Goal: Task Accomplishment & Management: Complete application form

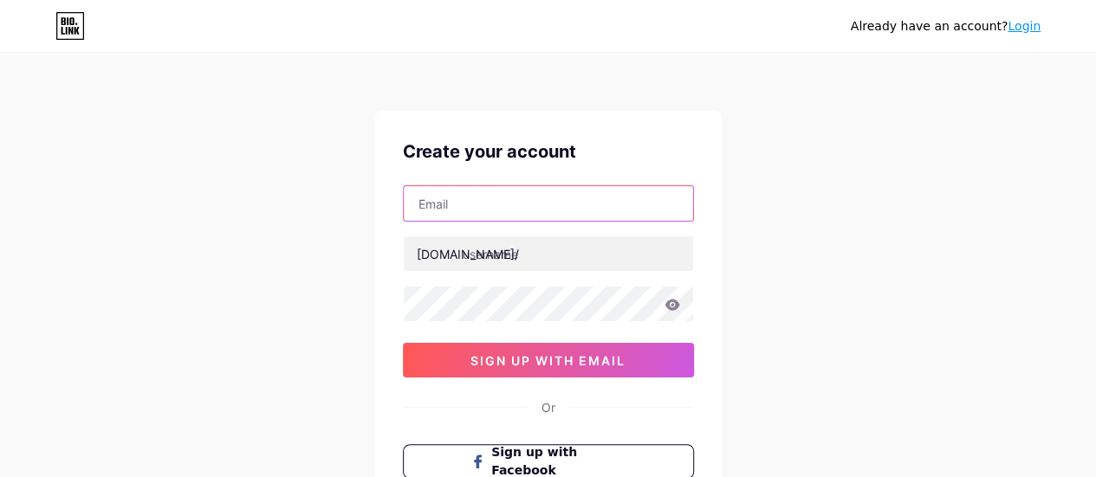
click at [461, 200] on input "text" at bounding box center [548, 203] width 289 height 35
paste input "[EMAIL_ADDRESS][DOMAIN_NAME]"
type input "[EMAIL_ADDRESS][DOMAIN_NAME]"
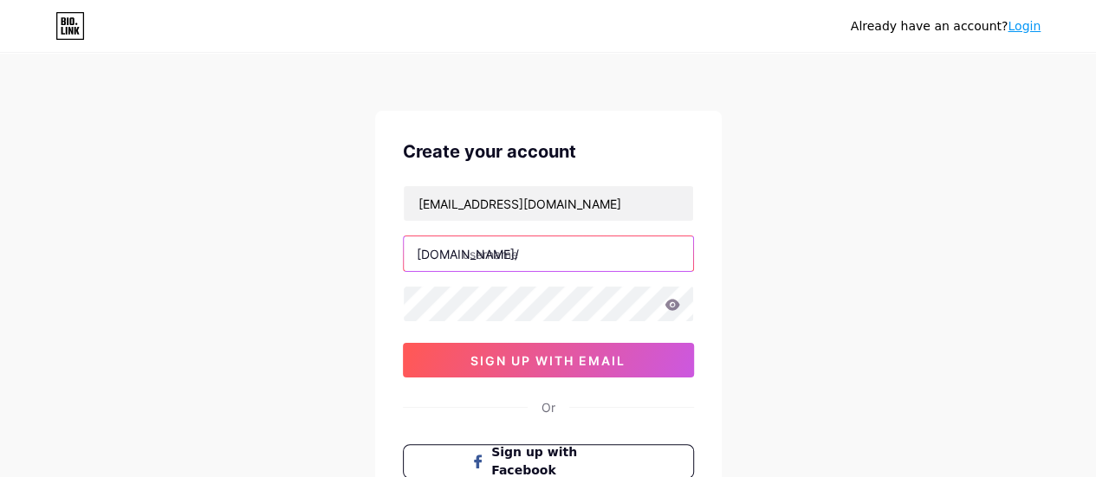
click at [473, 256] on input "text" at bounding box center [548, 254] width 289 height 35
paste input "silagecovers"
type input "silagecovers"
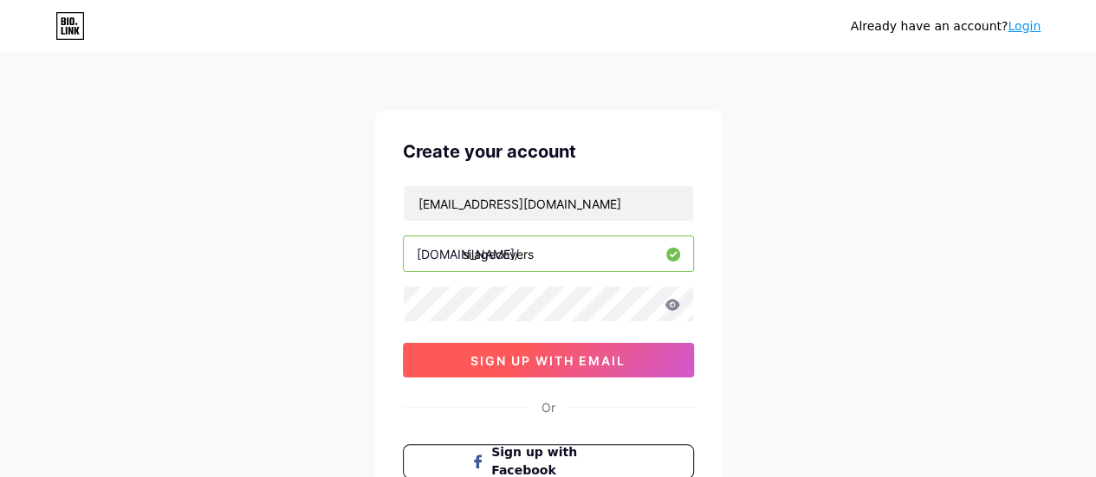
click at [518, 354] on span "sign up with email" at bounding box center [548, 361] width 155 height 15
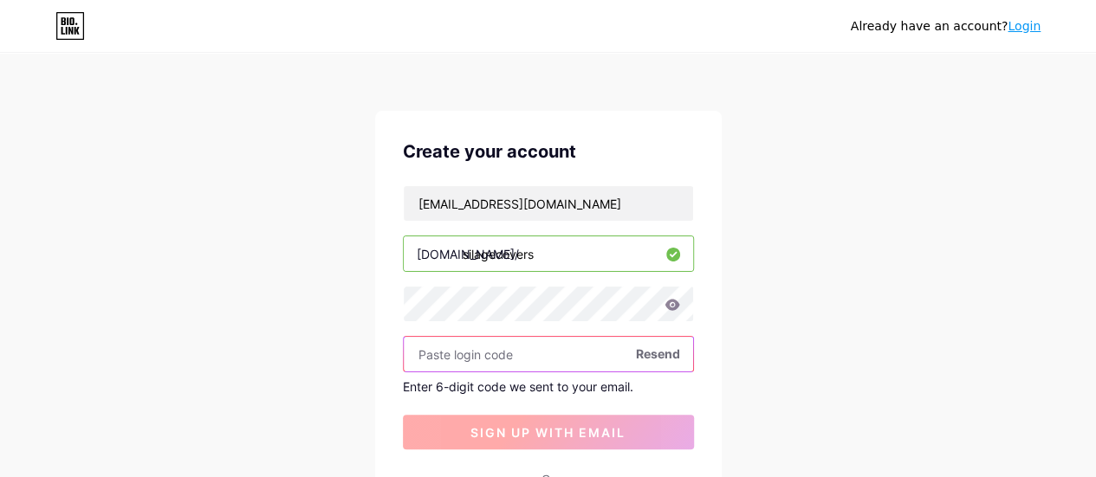
paste input "983717"
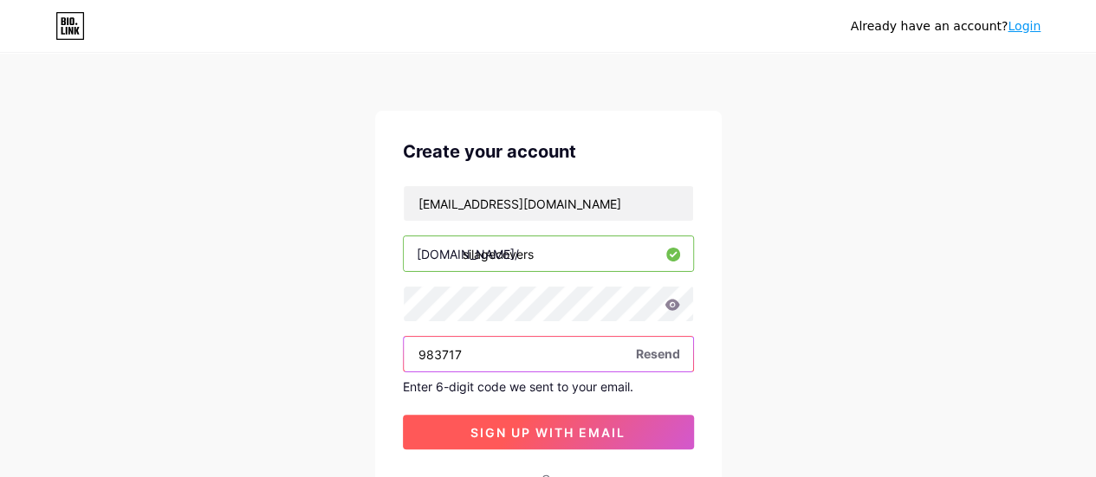
type input "983717"
click at [503, 433] on span "sign up with email" at bounding box center [548, 432] width 155 height 15
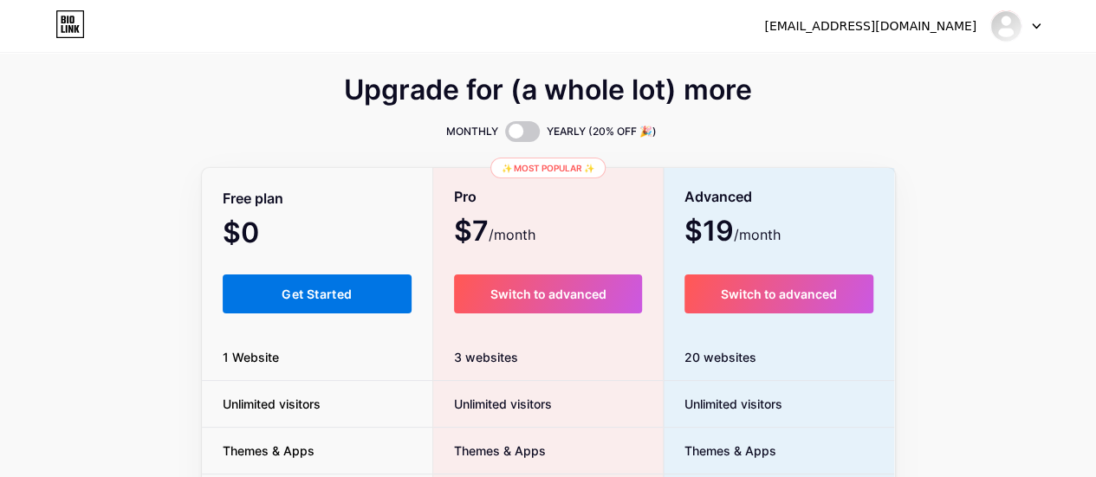
click at [298, 299] on span "Get Started" at bounding box center [317, 294] width 70 height 15
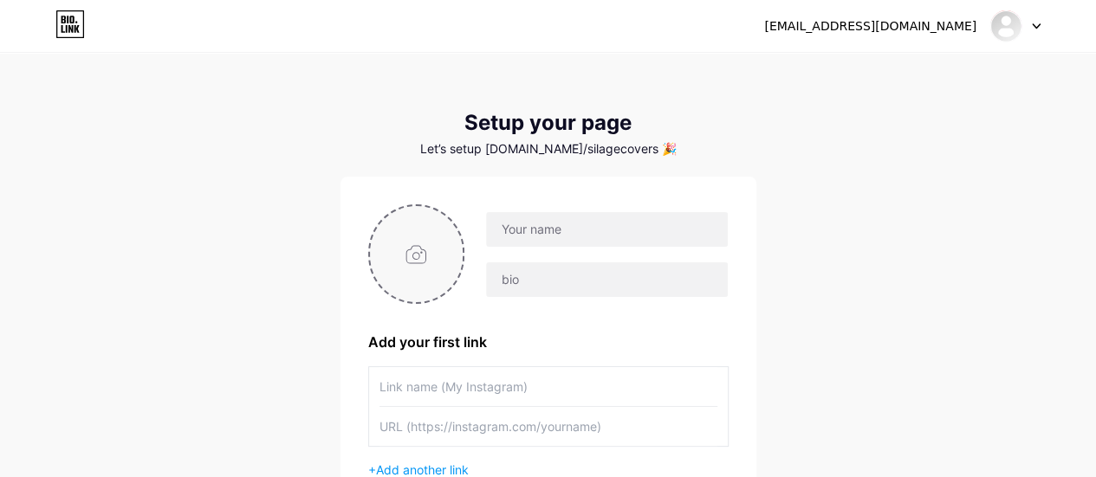
click at [413, 259] on input "file" at bounding box center [417, 254] width 94 height 96
type input "C:\fakepath\Unipak-logo.png"
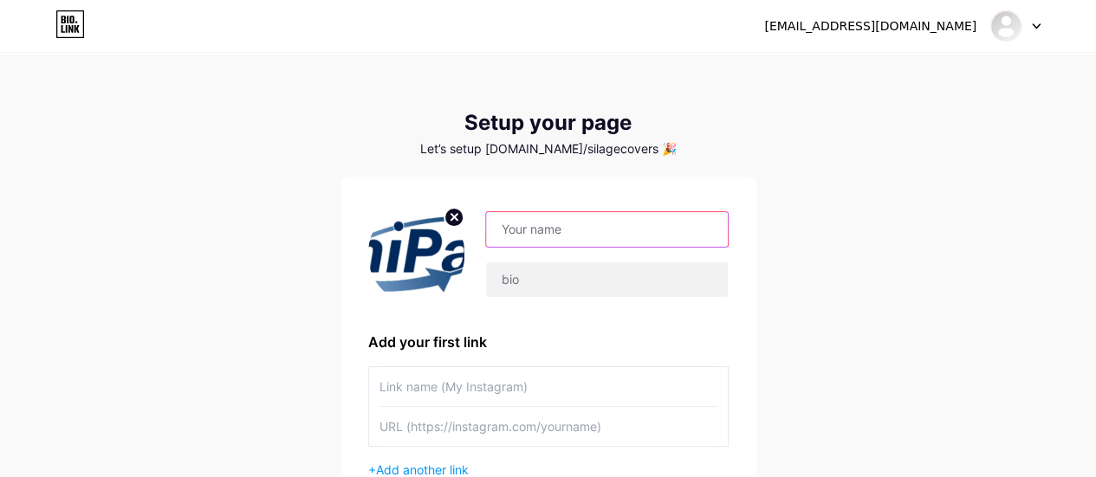
click at [539, 235] on input "text" at bounding box center [606, 229] width 241 height 35
type input "Unipak"
click at [451, 218] on circle at bounding box center [454, 217] width 19 height 19
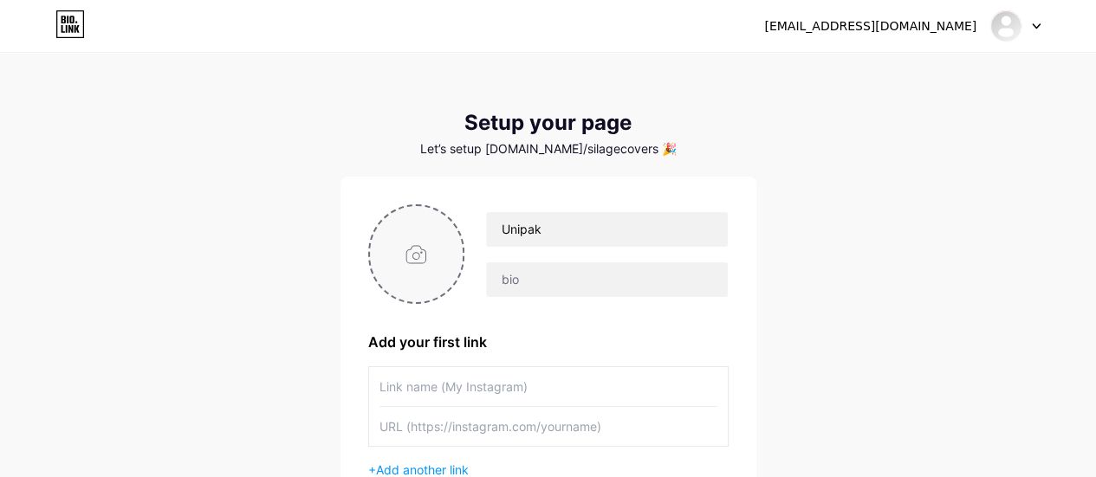
click at [419, 258] on input "file" at bounding box center [417, 254] width 94 height 96
type input "C:\fakepath\67-1024x358-1.webp"
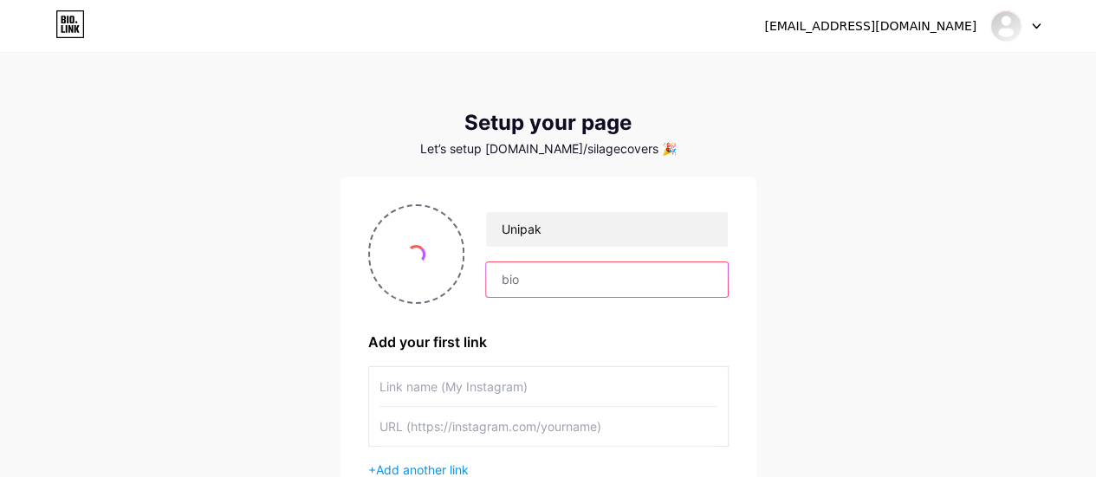
click at [532, 275] on input "text" at bounding box center [606, 280] width 241 height 35
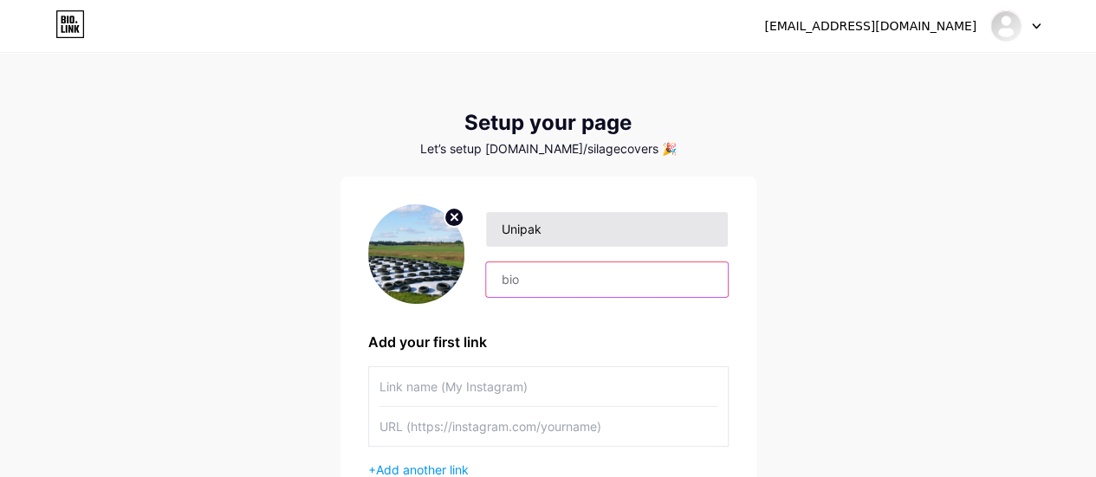
paste input "Unipak – Trusted Supplier of Premium Silage Covers"
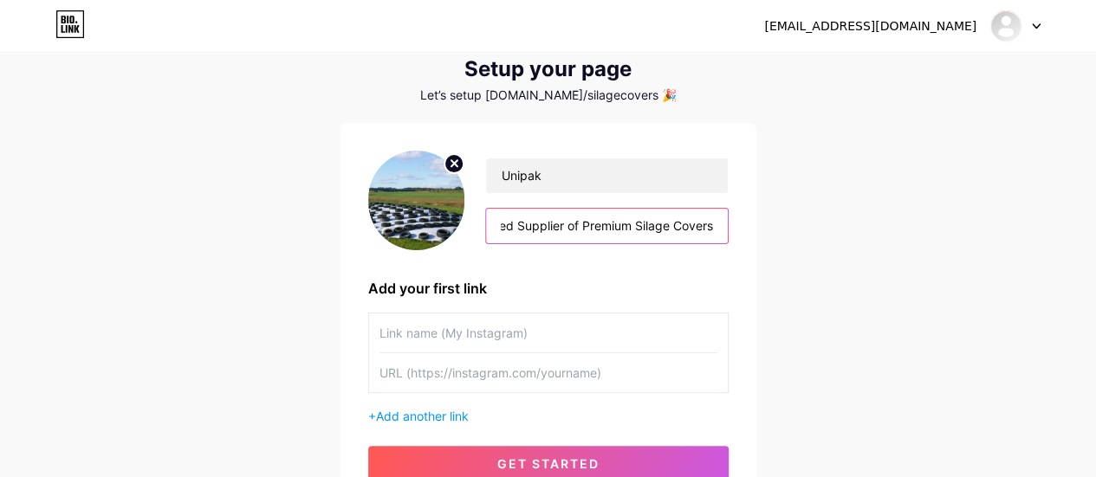
scroll to position [87, 0]
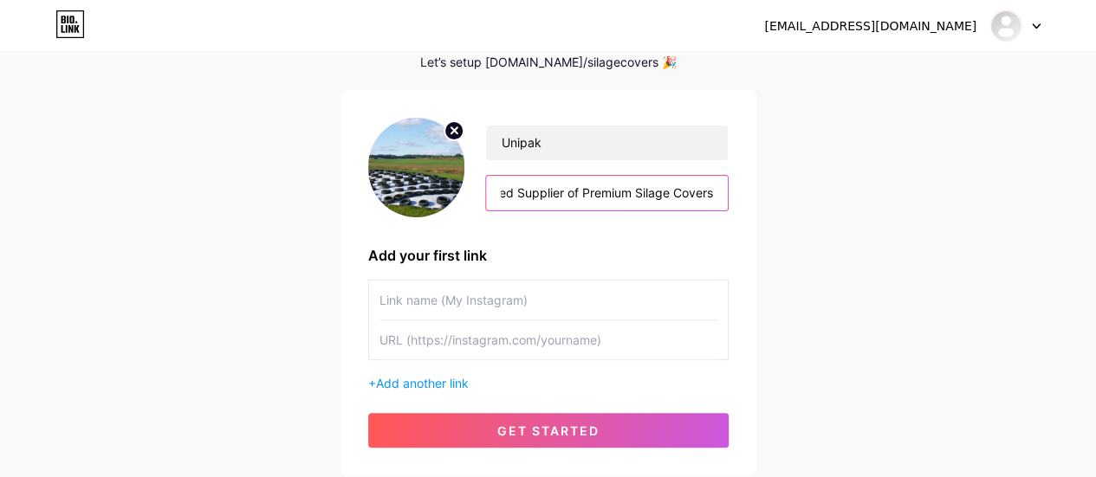
type input "Unipak – Trusted Supplier of Premium Silage Covers"
click at [399, 294] on input "text" at bounding box center [549, 300] width 338 height 39
paste input "Silage Covers"
type input "Silage Covers"
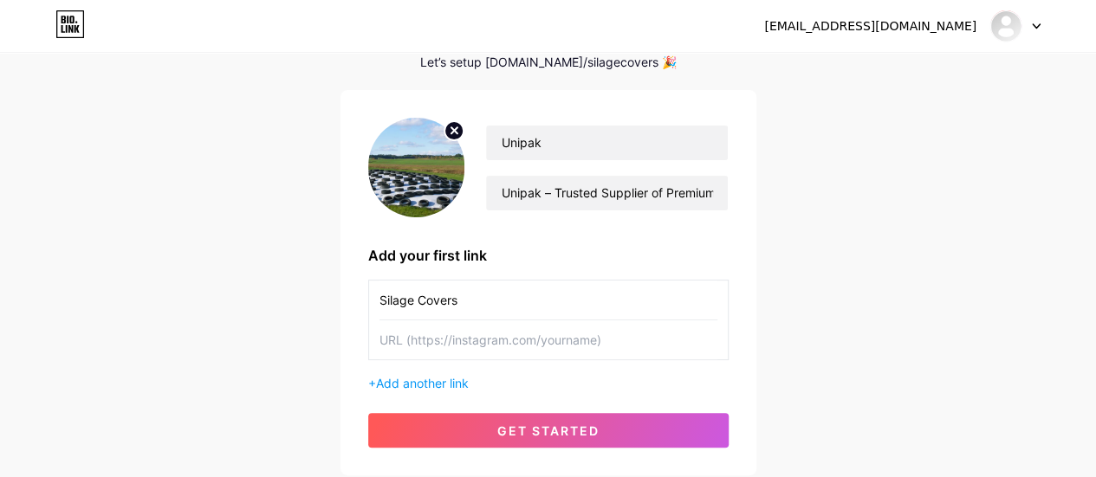
click at [428, 334] on input "text" at bounding box center [549, 340] width 338 height 39
paste input "[URL][DOMAIN_NAME]"
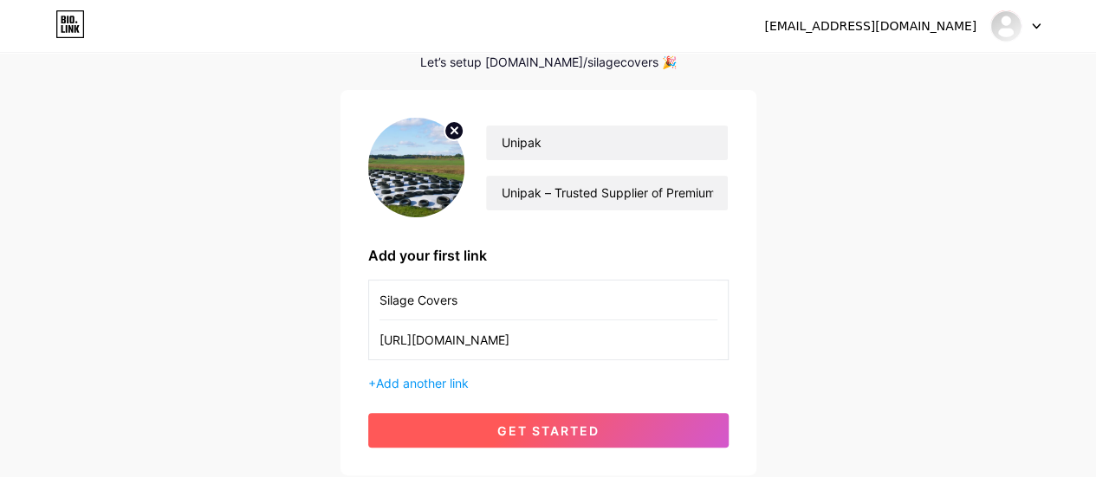
type input "[URL][DOMAIN_NAME]"
click at [522, 424] on span "get started" at bounding box center [548, 431] width 102 height 15
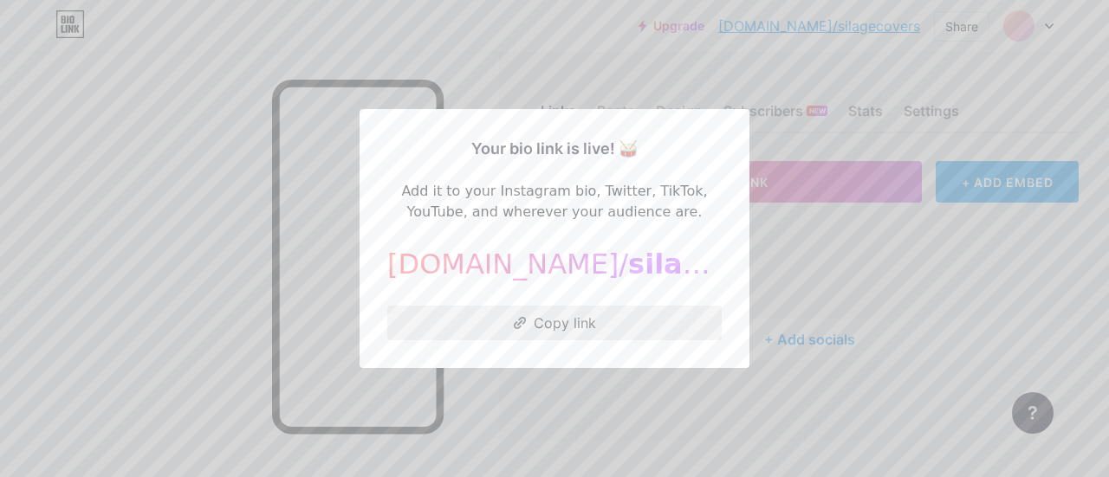
click at [541, 328] on button "Copy link" at bounding box center [554, 323] width 334 height 35
